Goal: Find specific page/section: Find specific page/section

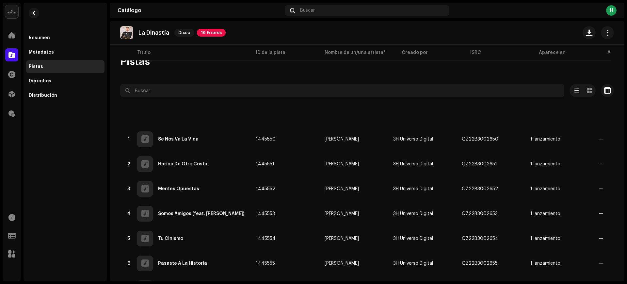
scroll to position [245, 0]
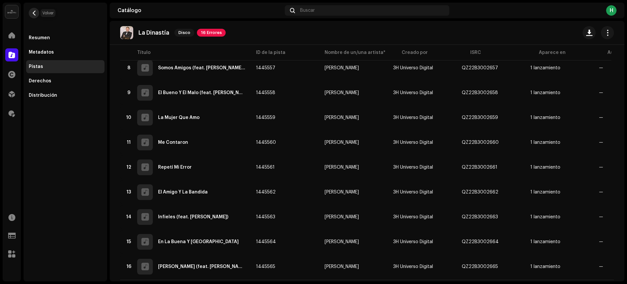
click at [36, 11] on span "button" at bounding box center [34, 12] width 5 height 5
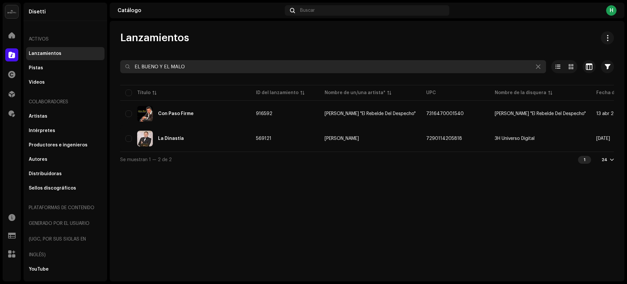
drag, startPoint x: 190, startPoint y: 65, endPoint x: 126, endPoint y: 73, distance: 64.5
click at [126, 73] on input "EL BUENO Y EL MALO" at bounding box center [333, 66] width 426 height 13
paste input "1827849380938"
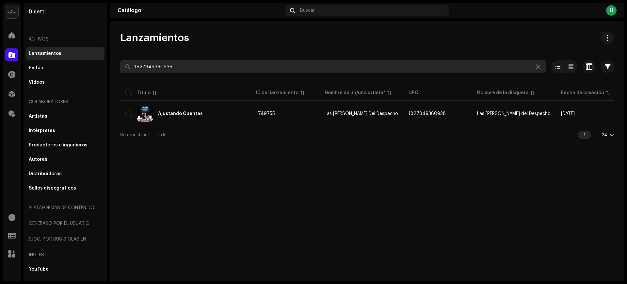
drag, startPoint x: 180, startPoint y: 67, endPoint x: 129, endPoint y: 65, distance: 50.3
click at [129, 65] on div "1827849380938" at bounding box center [333, 66] width 426 height 13
paste input "Yo quiero matalo"
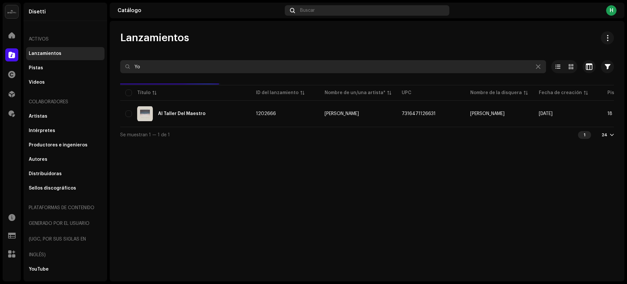
type input "Y"
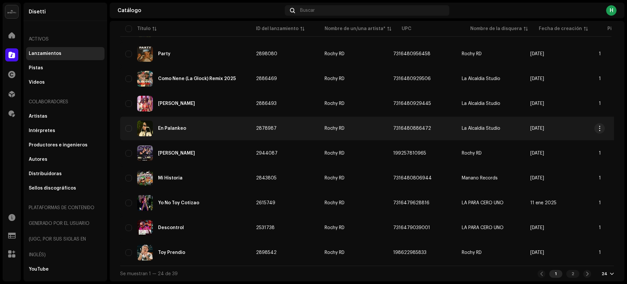
scroll to position [436, 0]
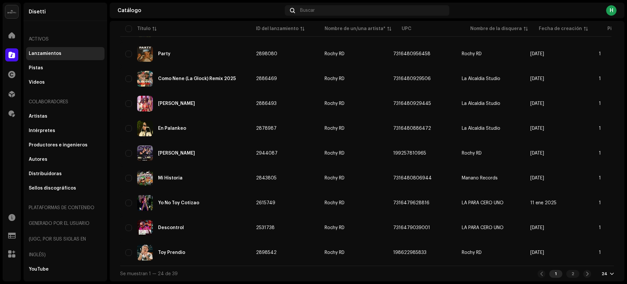
click at [602, 273] on div "24" at bounding box center [605, 273] width 6 height 5
click at [592, 261] on div "72" at bounding box center [593, 261] width 27 height 13
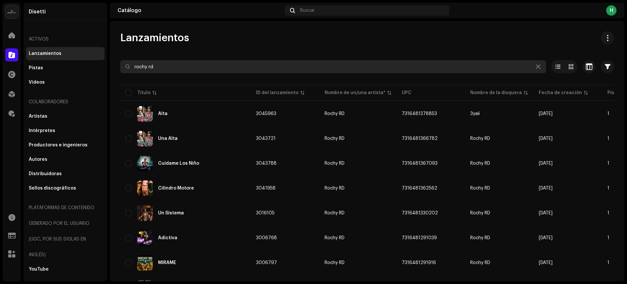
drag, startPoint x: 163, startPoint y: 62, endPoint x: 124, endPoint y: 67, distance: 39.8
click at [124, 67] on input "rochy rd" at bounding box center [333, 66] width 426 height 13
paste input "7316476760762"
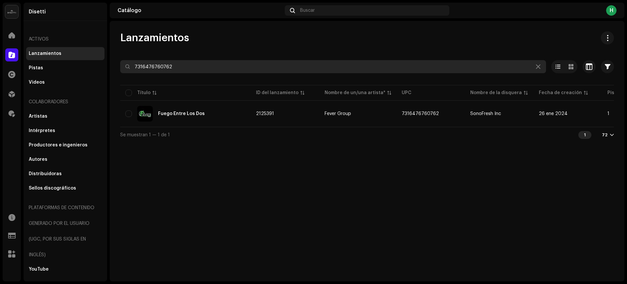
click at [344, 127] on div "Título ID del lanzamiento Nombre de un/una artista* UPC Nombre de la disquera F…" at bounding box center [367, 105] width 494 height 43
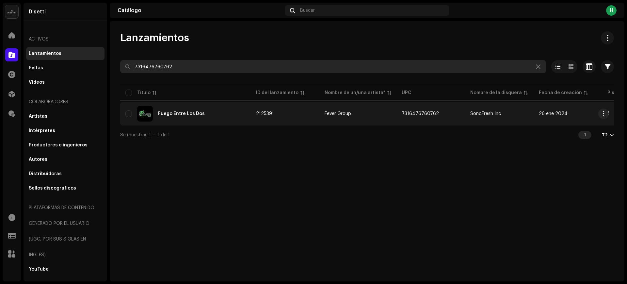
type input "7316476760762"
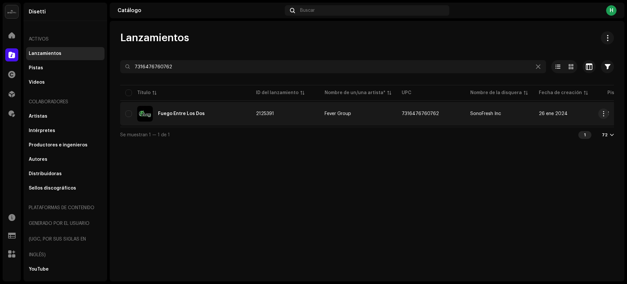
click at [225, 108] on div "Fuego Entre Los Dos" at bounding box center [185, 114] width 120 height 16
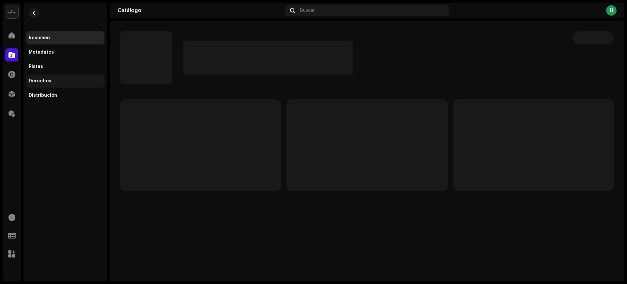
click at [61, 79] on div "Derechos" at bounding box center [65, 80] width 73 height 5
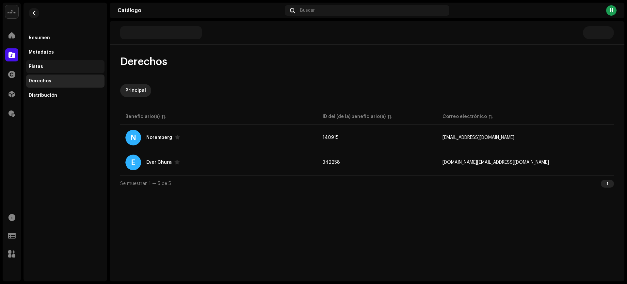
click at [59, 66] on div "Pistas" at bounding box center [65, 66] width 73 height 5
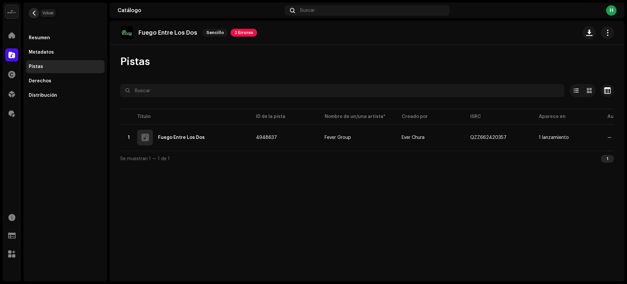
click at [33, 11] on span "button" at bounding box center [34, 12] width 5 height 5
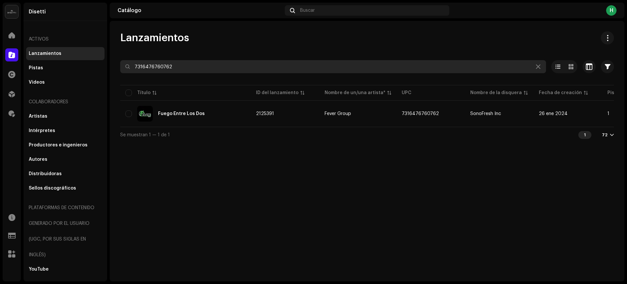
drag, startPoint x: 175, startPoint y: 66, endPoint x: 129, endPoint y: 71, distance: 45.7
click at [129, 71] on input "7316476760762" at bounding box center [333, 66] width 426 height 13
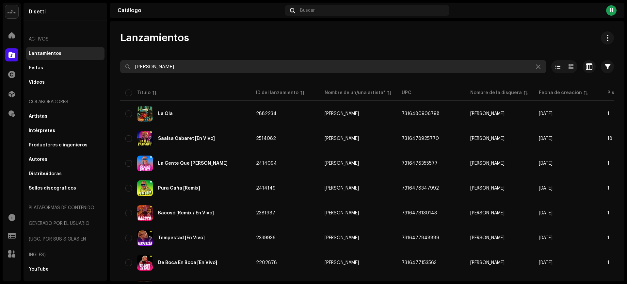
drag, startPoint x: 164, startPoint y: 65, endPoint x: 124, endPoint y: 67, distance: 40.6
click at [124, 67] on input "[PERSON_NAME]" at bounding box center [333, 66] width 426 height 13
paste input "1827849380938"
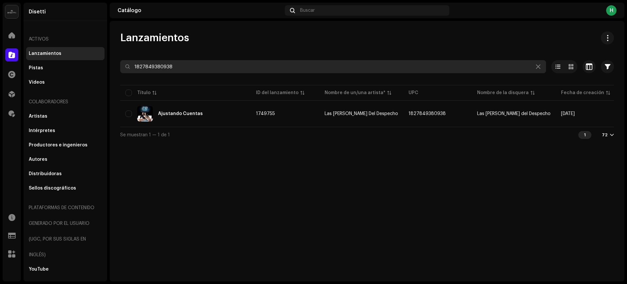
type input "1827849380938"
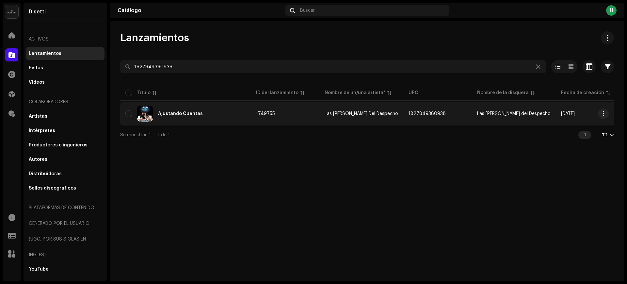
click at [225, 114] on div "Ajustando Cuentas" at bounding box center [185, 114] width 120 height 16
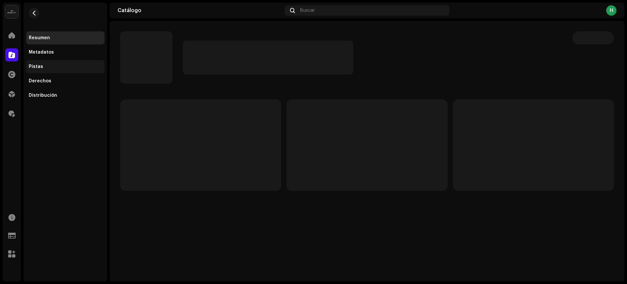
click at [56, 67] on div "Pistas" at bounding box center [65, 66] width 73 height 5
